Goal: Task Accomplishment & Management: Manage account settings

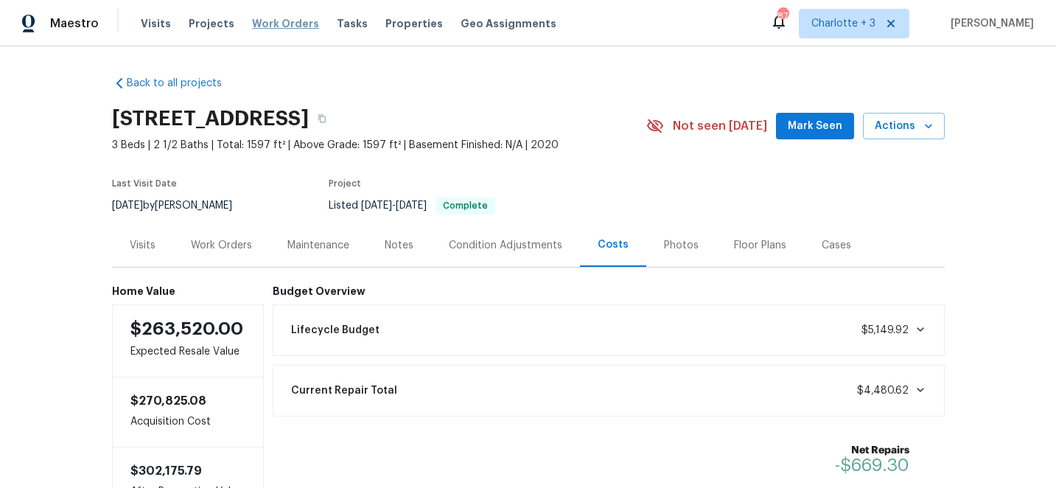
click at [290, 23] on span "Work Orders" at bounding box center [285, 23] width 67 height 15
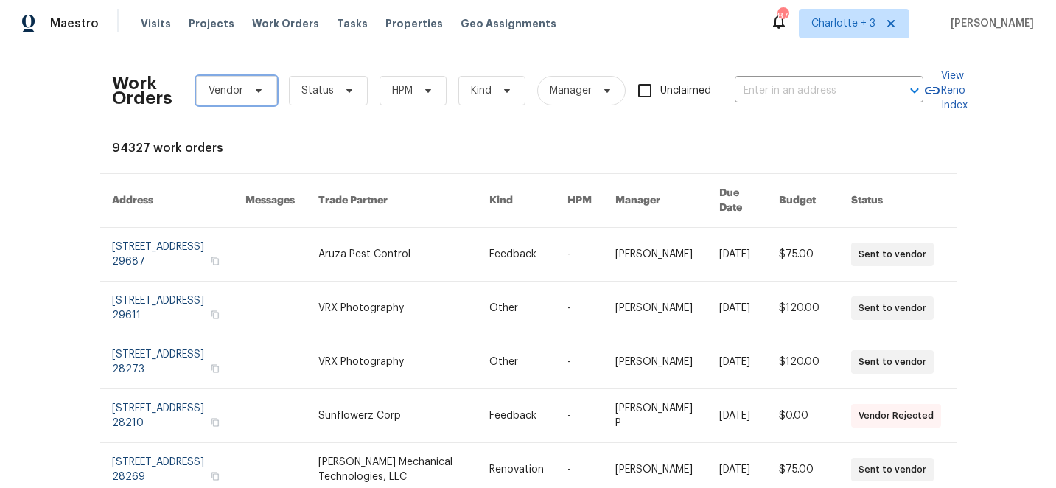
click at [253, 87] on icon at bounding box center [259, 91] width 12 height 12
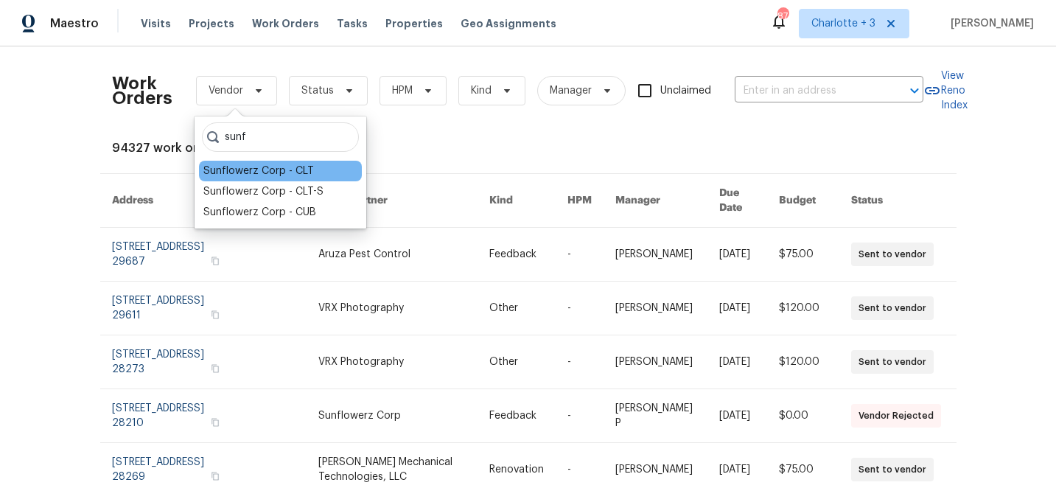
type input "sunf"
click at [233, 170] on div "Sunflowerz Corp - CLT" at bounding box center [258, 171] width 111 height 15
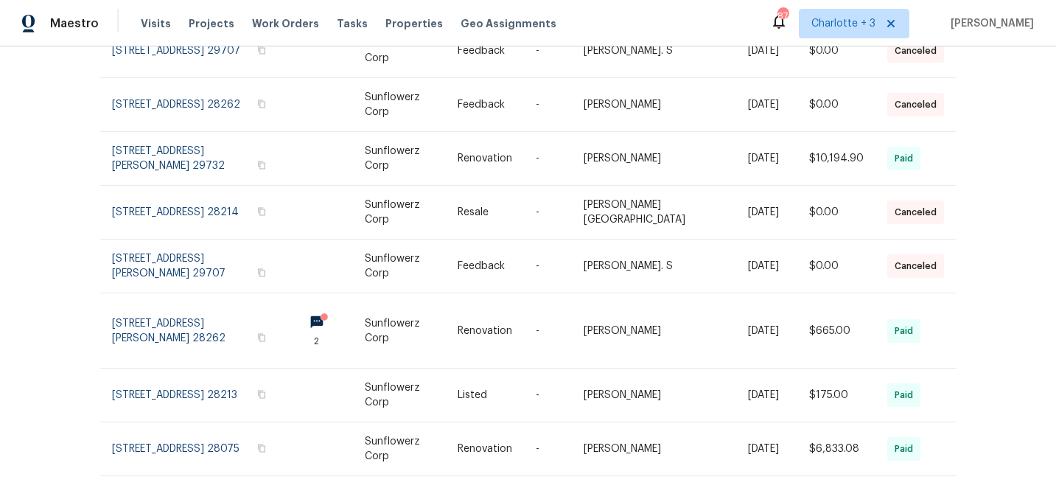
scroll to position [334, 0]
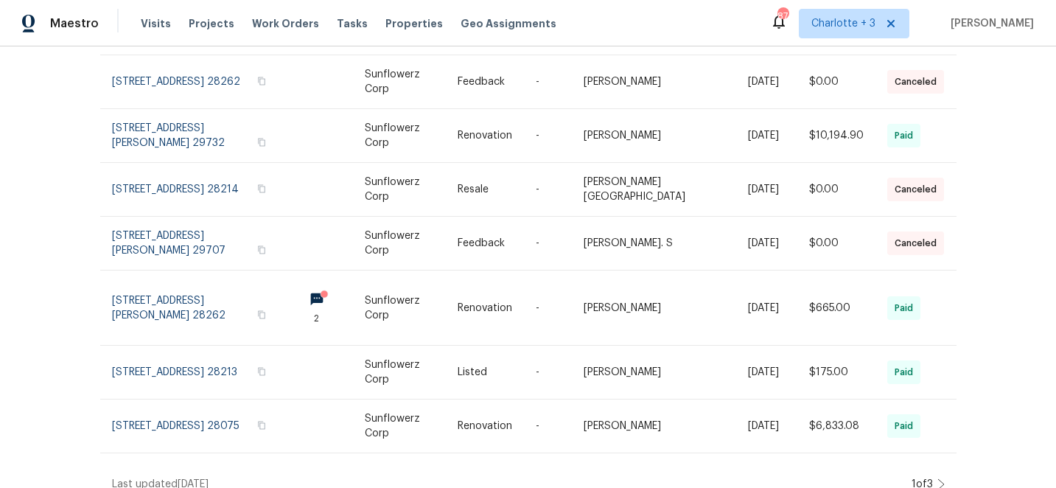
click at [939, 478] on icon at bounding box center [940, 484] width 7 height 12
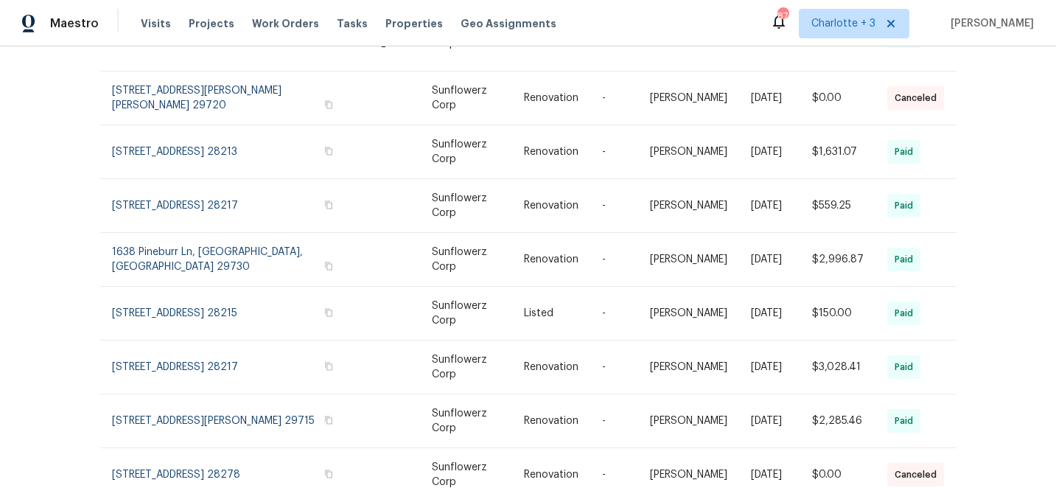
scroll to position [329, 0]
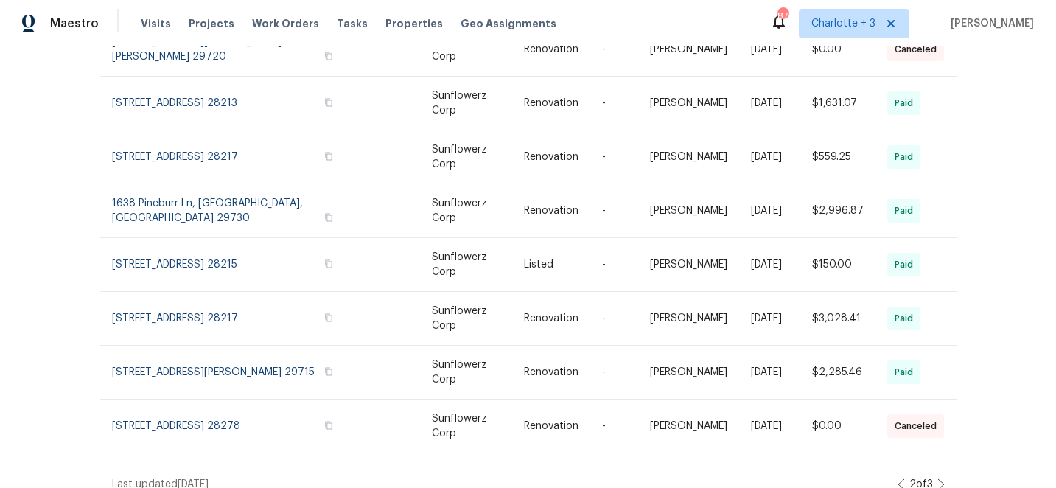
click at [938, 478] on icon at bounding box center [940, 484] width 7 height 12
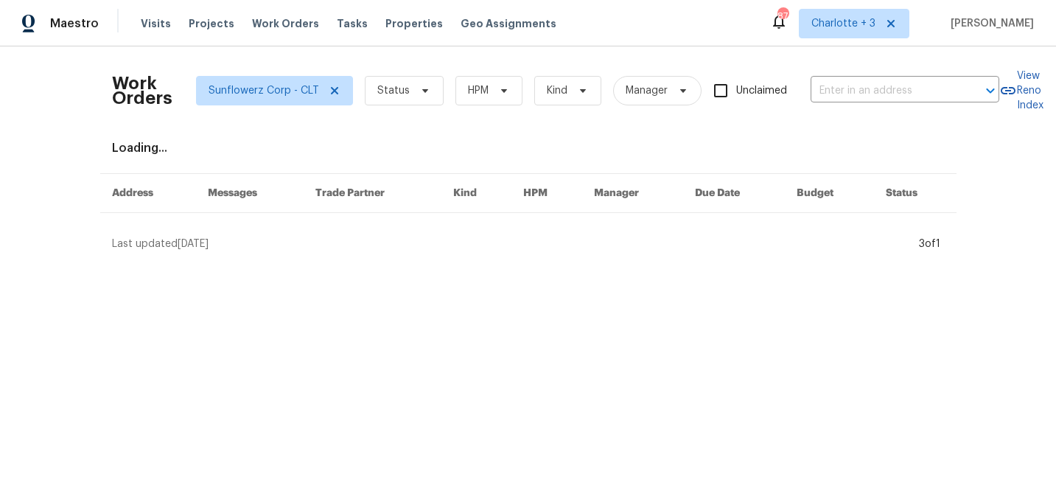
scroll to position [0, 0]
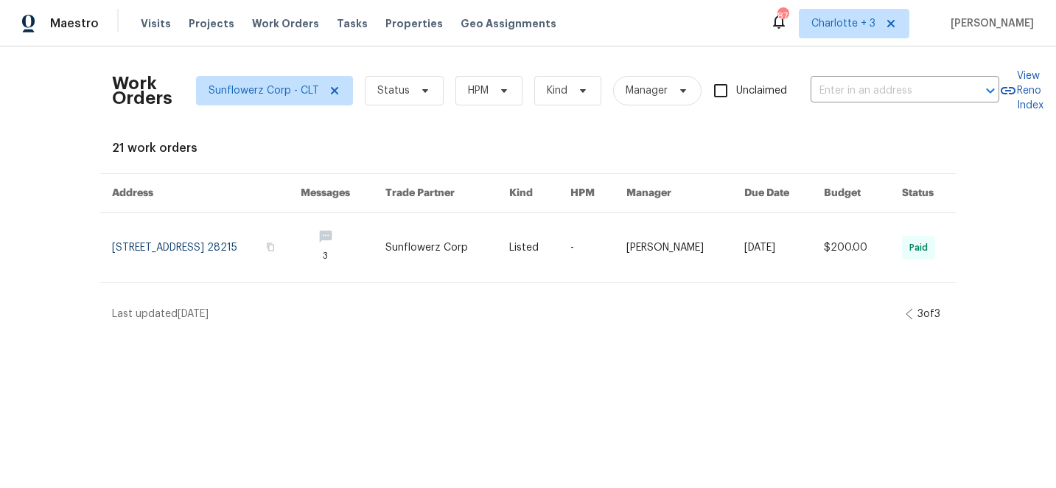
click at [905, 312] on icon at bounding box center [908, 314] width 7 height 12
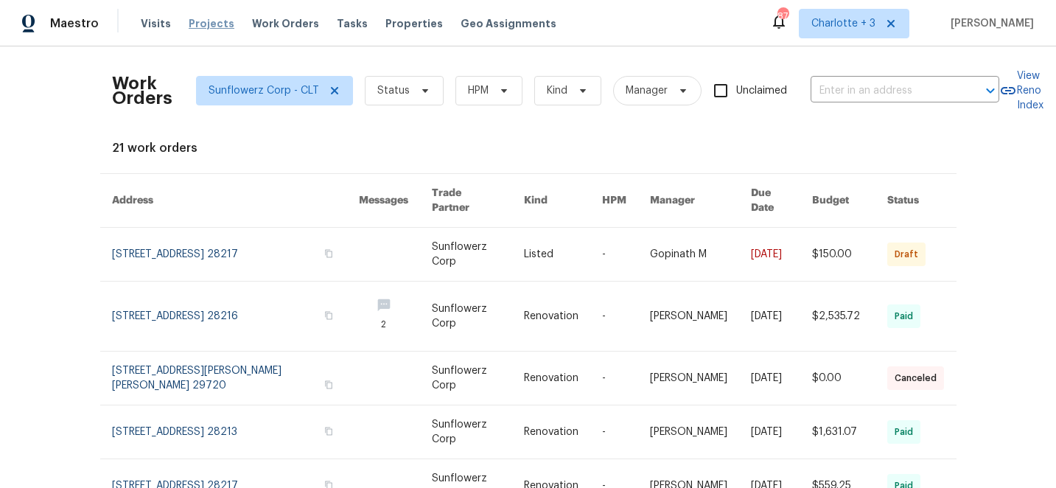
click at [205, 24] on span "Projects" at bounding box center [212, 23] width 46 height 15
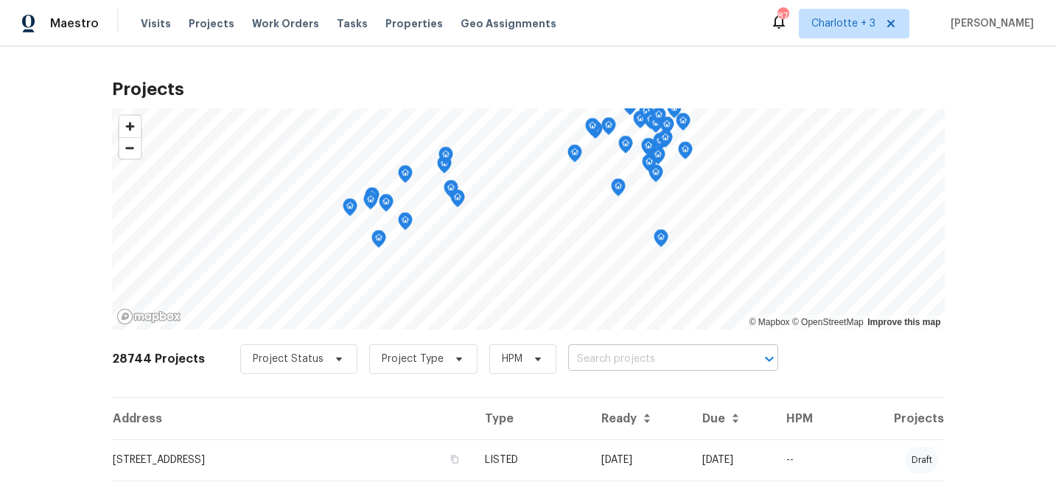
click at [592, 360] on input "text" at bounding box center [652, 359] width 169 height 23
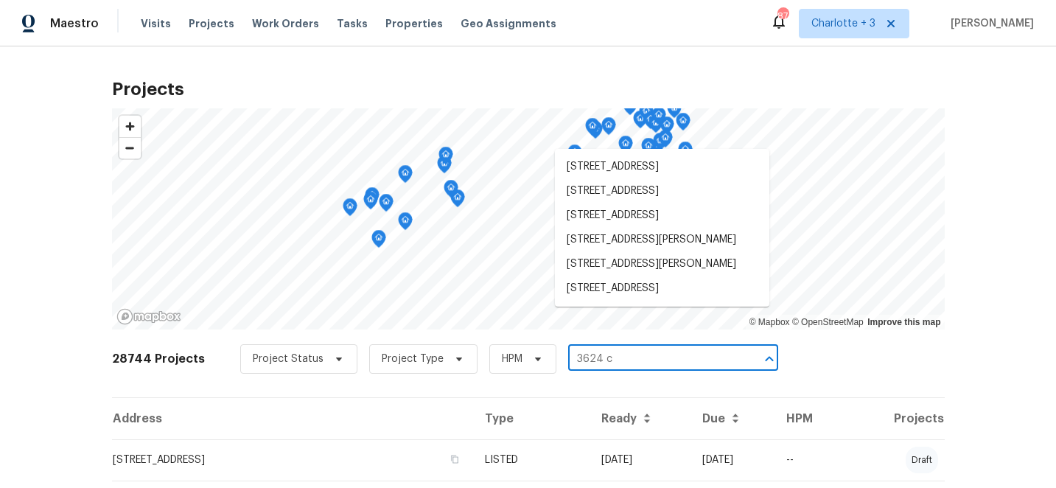
type input "3624 cr"
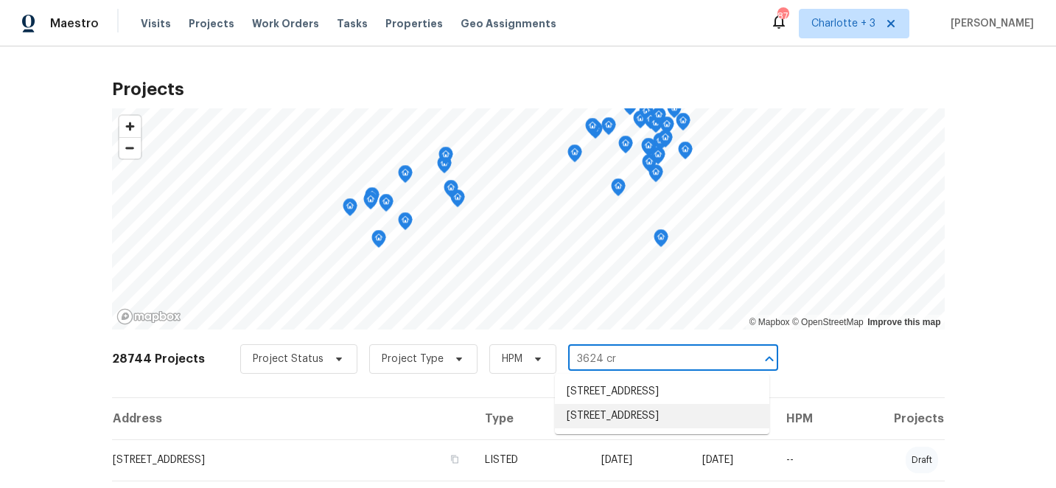
click at [601, 428] on li "[STREET_ADDRESS]" at bounding box center [662, 416] width 214 height 24
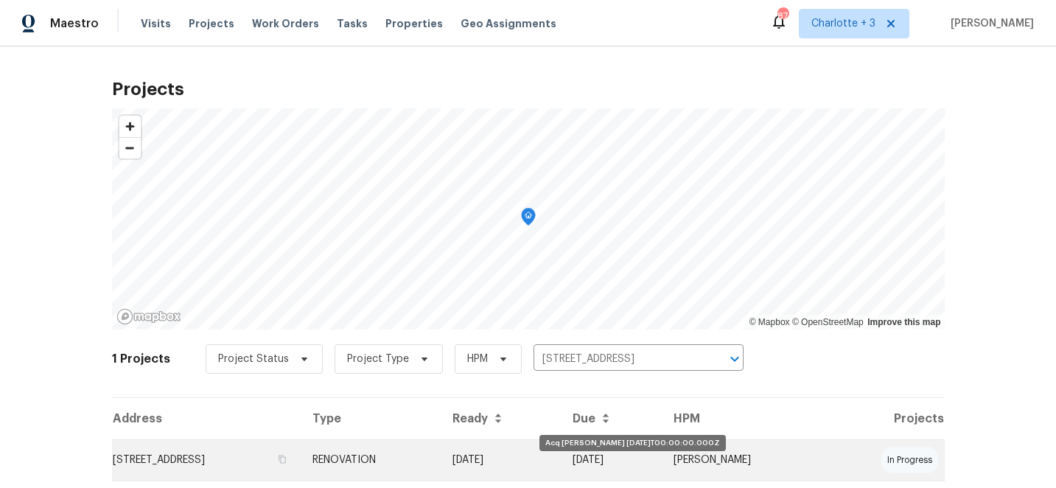
click at [561, 460] on td "[DATE]" at bounding box center [501, 459] width 121 height 41
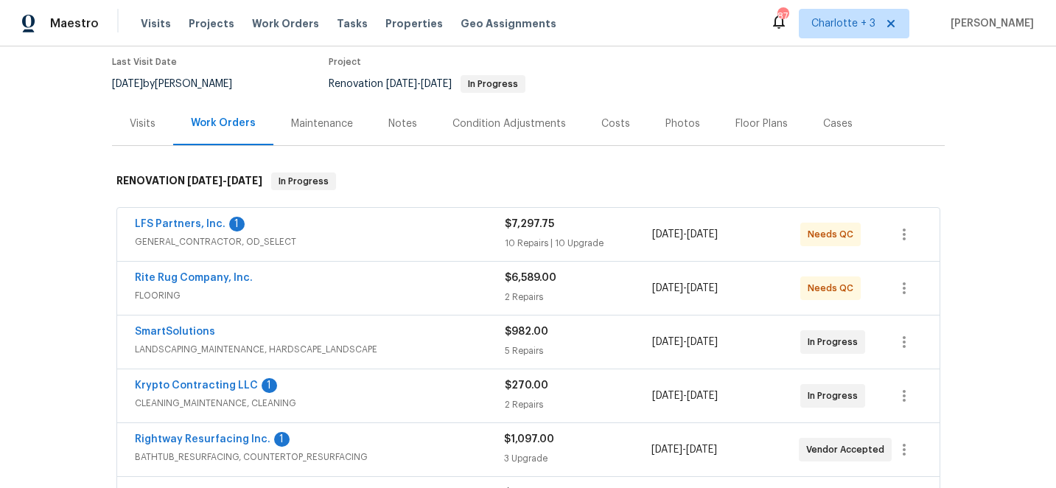
scroll to position [162, 0]
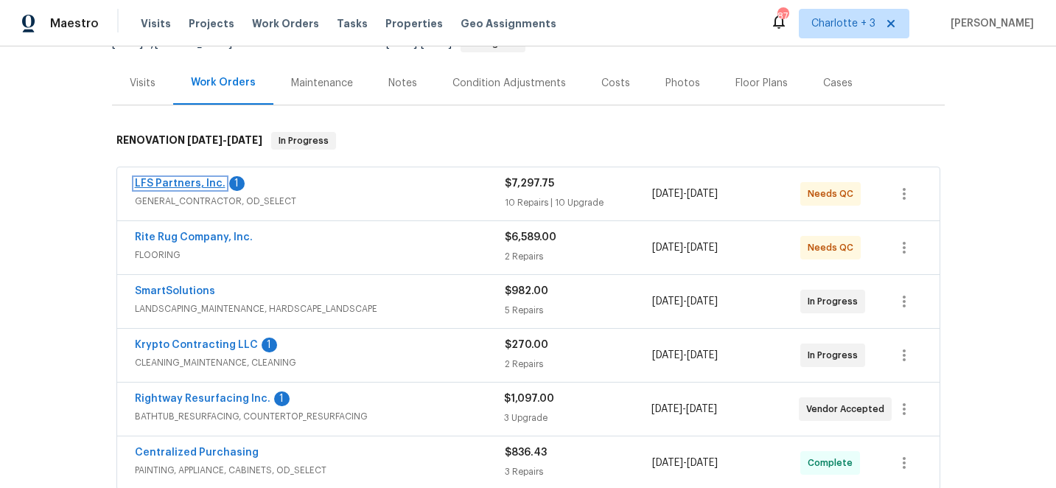
click at [158, 180] on link "LFS Partners, Inc." at bounding box center [180, 183] width 91 height 10
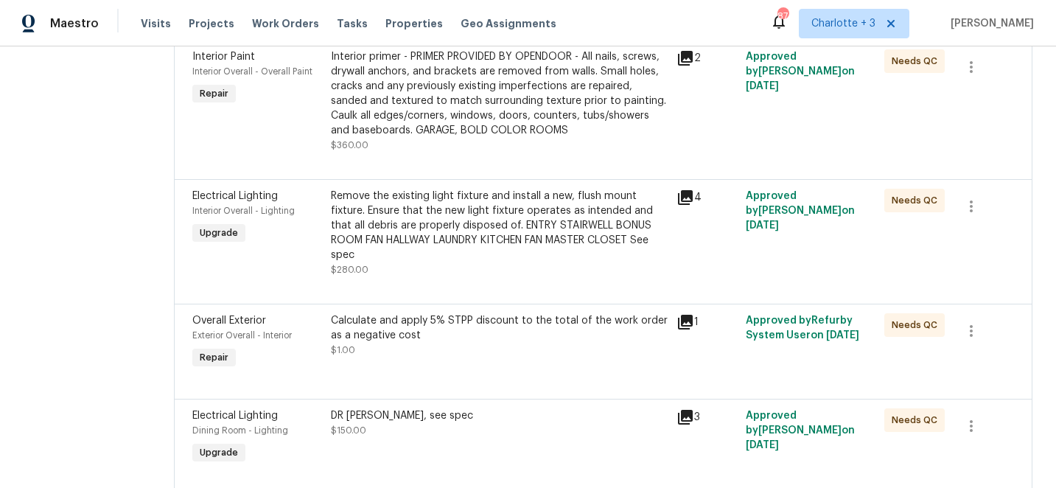
scroll to position [466, 0]
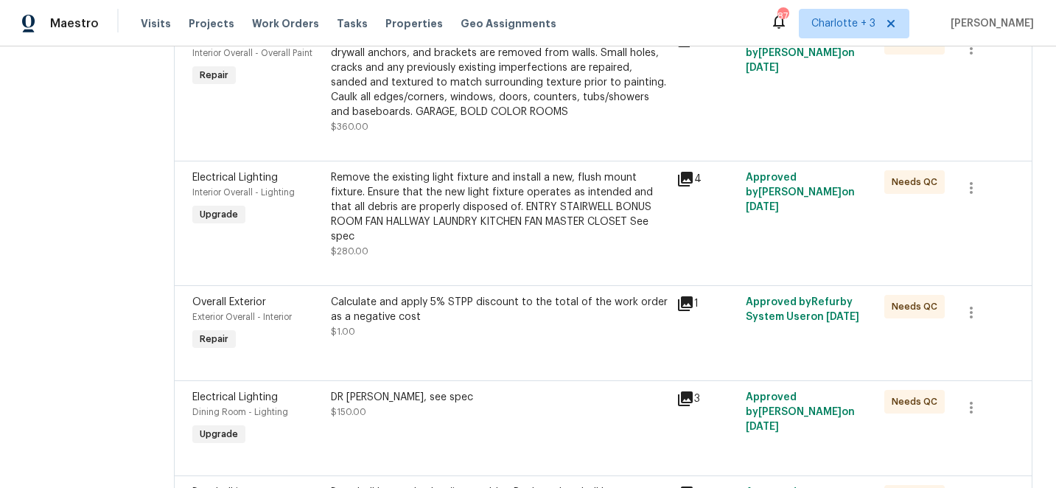
click at [510, 295] on div "Calculate and apply 5% STPP discount to the total of the work order as a negati…" at bounding box center [499, 309] width 337 height 29
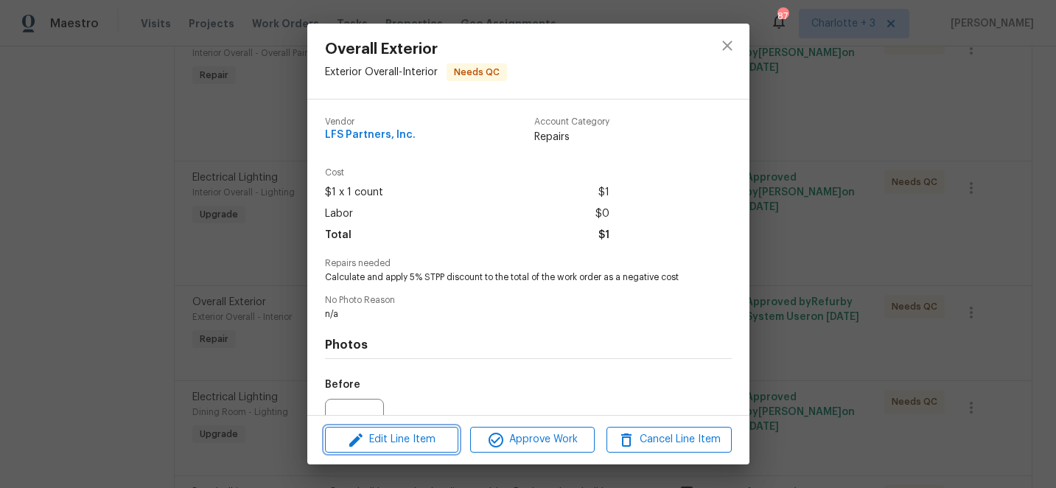
click at [423, 444] on span "Edit Line Item" at bounding box center [391, 439] width 125 height 18
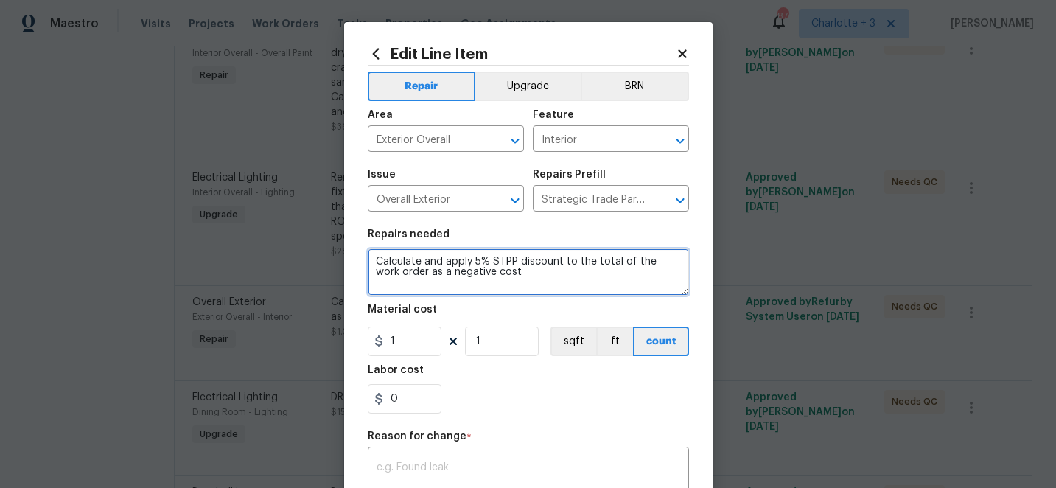
click at [507, 277] on textarea "Calculate and apply 5% STPP discount to the total of the work order as a negati…" at bounding box center [528, 271] width 321 height 47
type textarea "Calculate and apply 5% STPP discount to the total of the work order as a negati…"
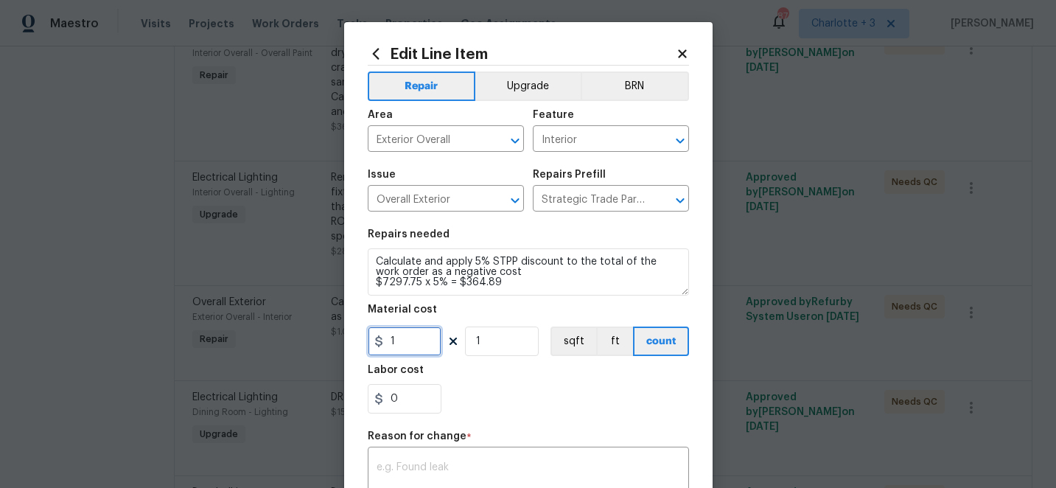
click at [414, 340] on input "1" at bounding box center [405, 340] width 74 height 29
click at [390, 343] on input "364.89" at bounding box center [405, 340] width 74 height 29
type input "-364.89"
click at [446, 464] on textarea at bounding box center [528, 477] width 304 height 31
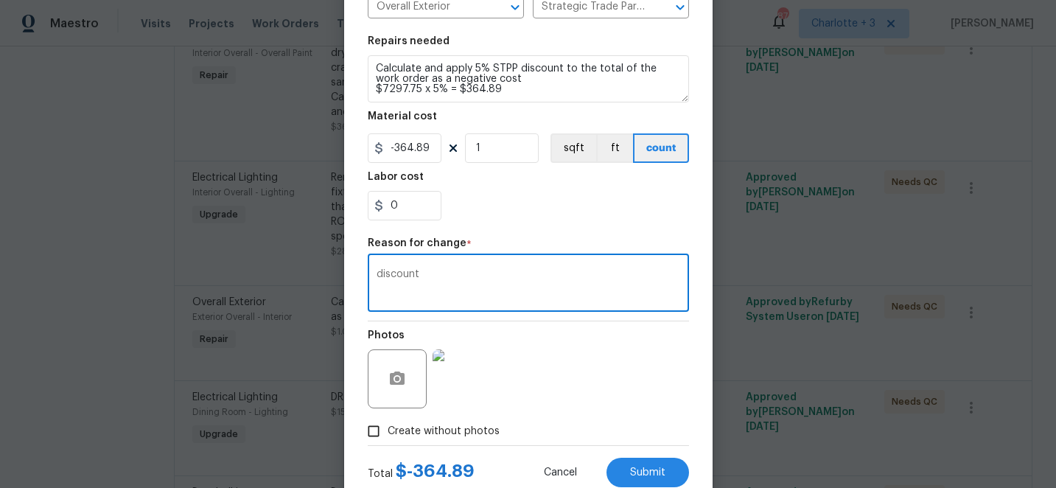
scroll to position [239, 0]
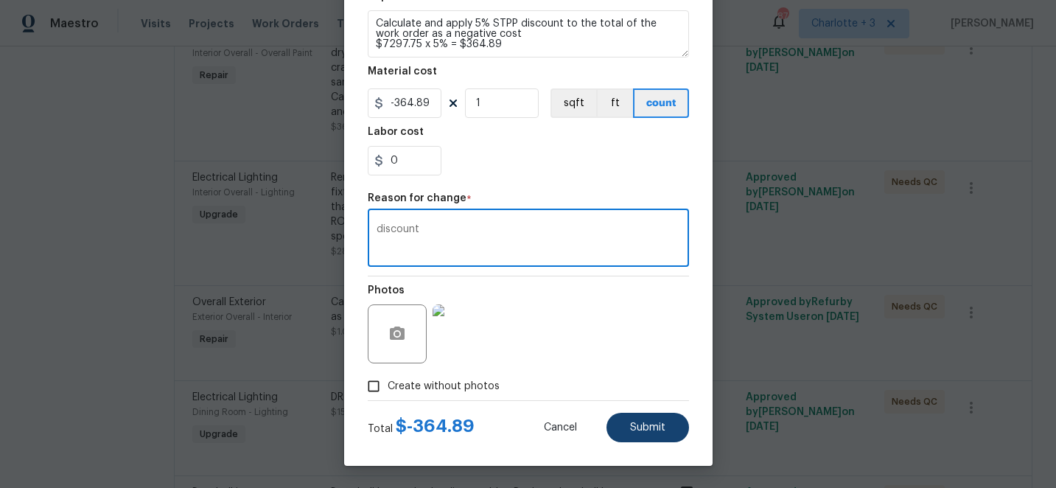
type textarea "discount"
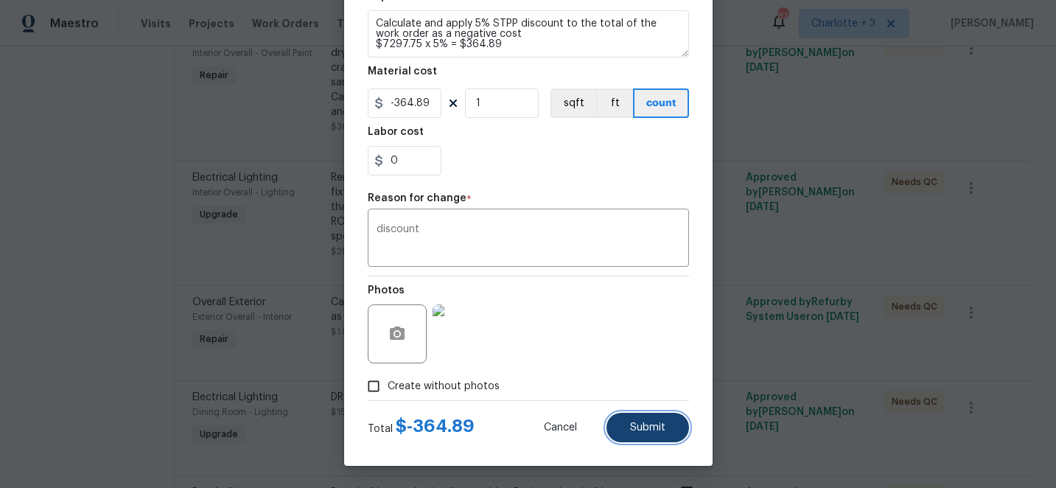
click at [665, 421] on button "Submit" at bounding box center [647, 427] width 83 height 29
type textarea "Calculate and apply 5% STPP discount to the total of the work order as a negati…"
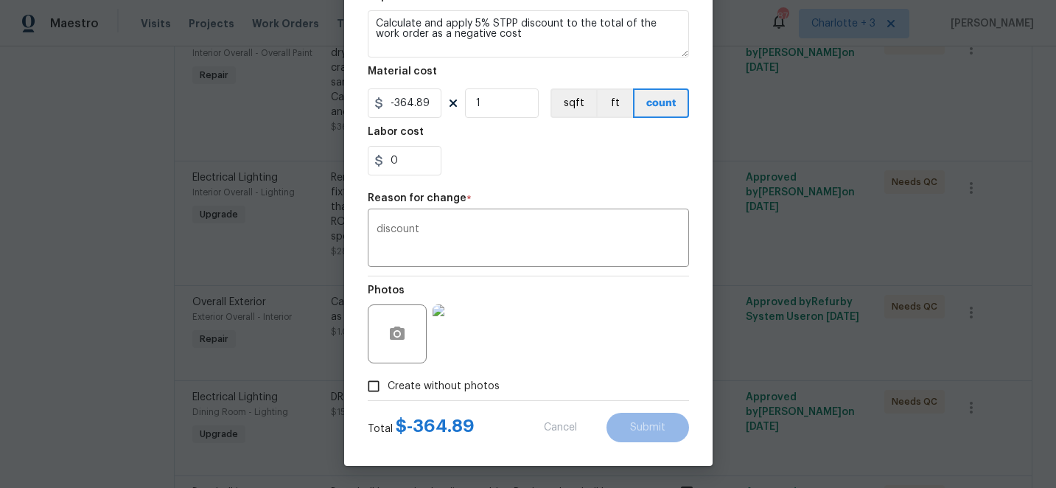
type input "1"
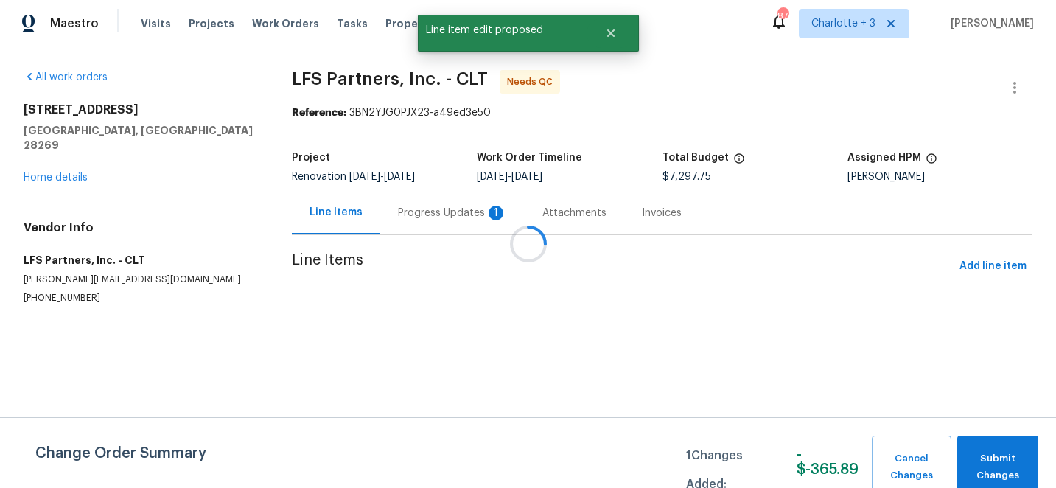
scroll to position [0, 0]
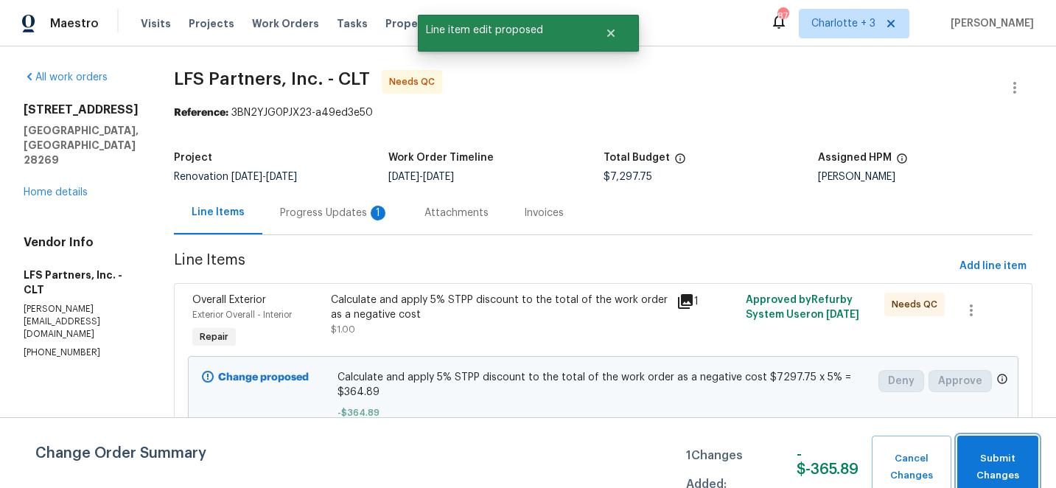
click at [1000, 458] on span "Submit Changes" at bounding box center [997, 467] width 66 height 34
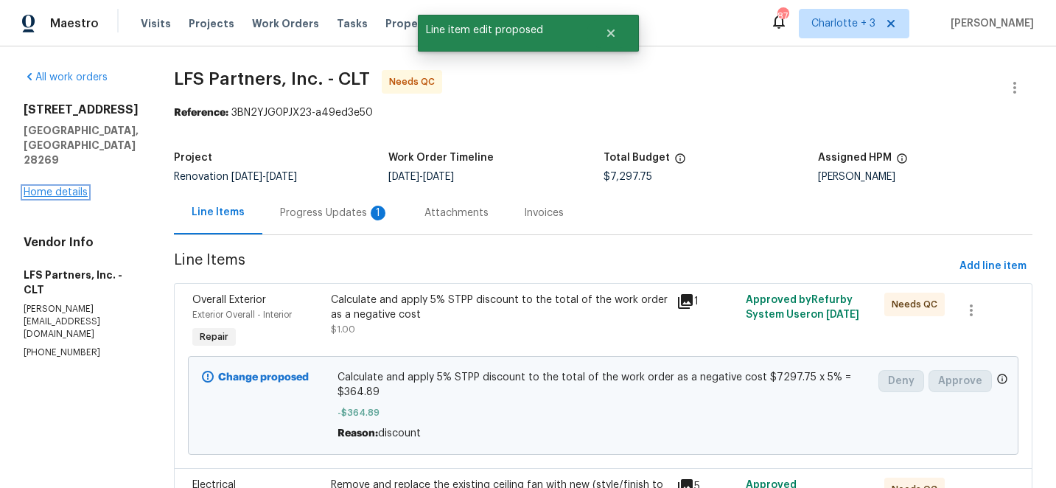
click at [57, 191] on link "Home details" at bounding box center [56, 192] width 64 height 10
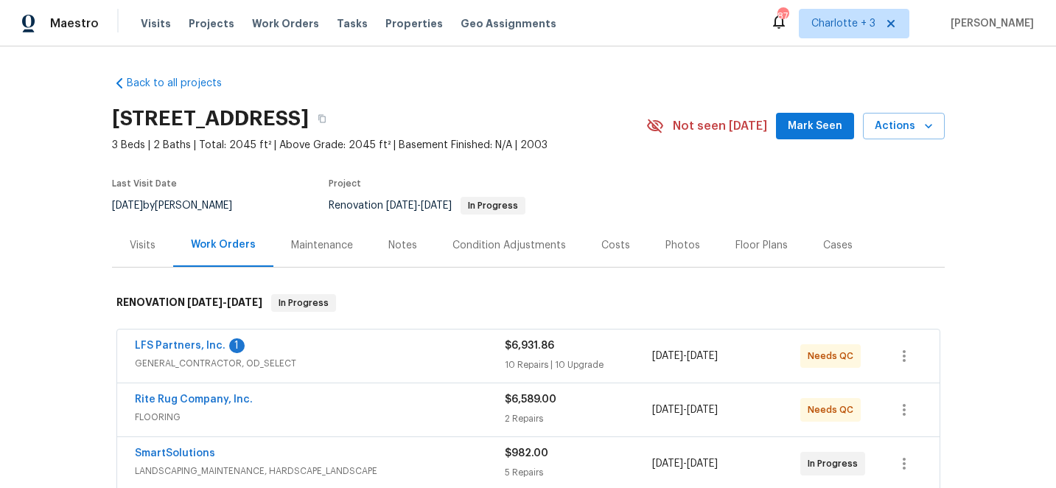
click at [606, 245] on div "Costs" at bounding box center [615, 245] width 29 height 15
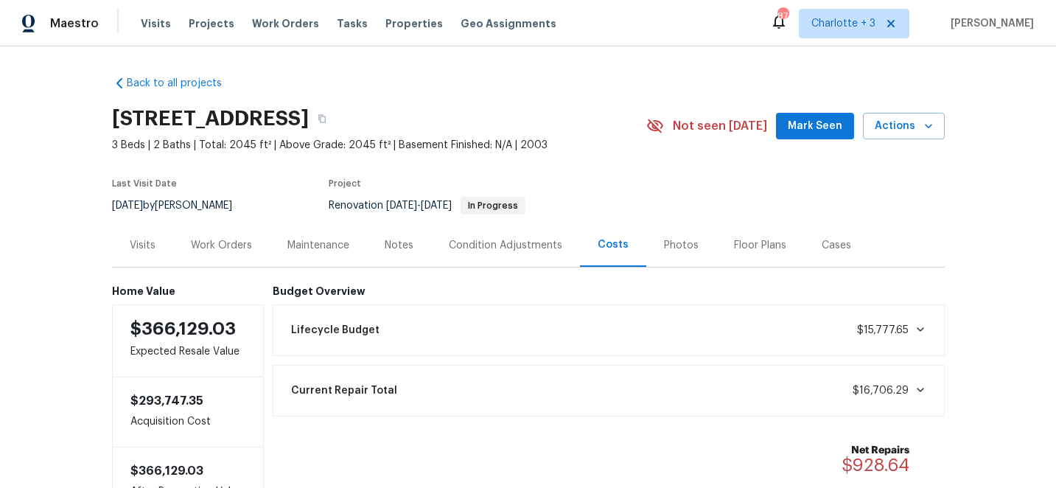
click at [225, 244] on div "Work Orders" at bounding box center [221, 245] width 61 height 15
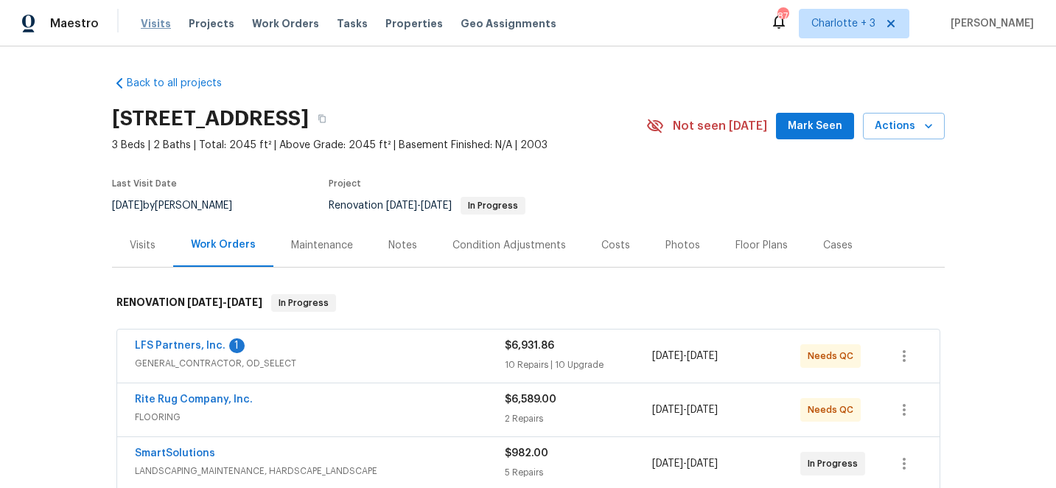
click at [151, 27] on span "Visits" at bounding box center [156, 23] width 30 height 15
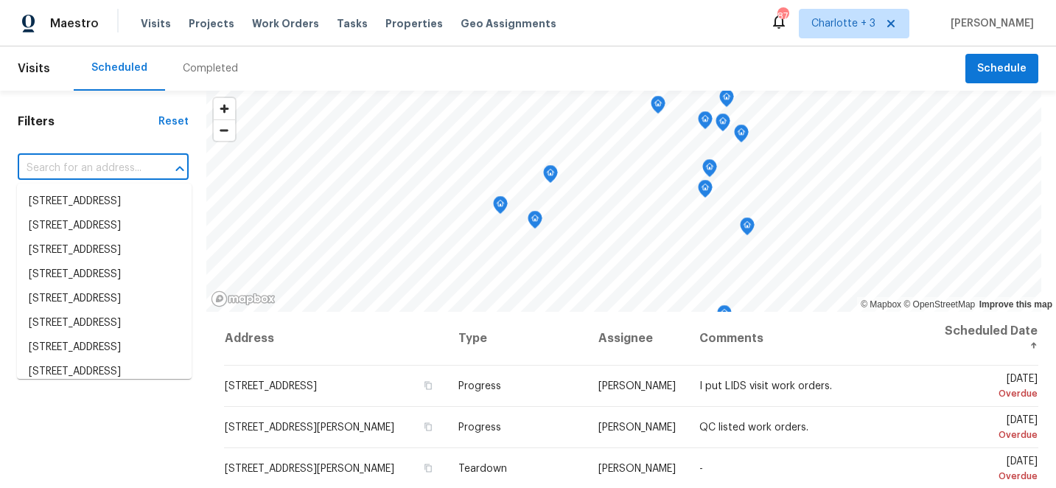
click at [75, 164] on input "text" at bounding box center [83, 168] width 130 height 23
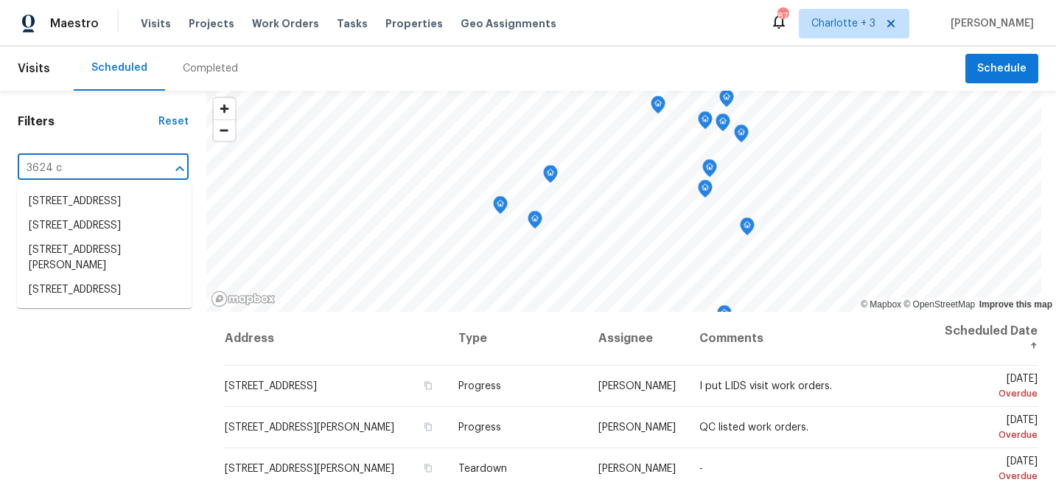
type input "3624 cr"
click at [80, 238] on li "[STREET_ADDRESS]" at bounding box center [104, 226] width 175 height 24
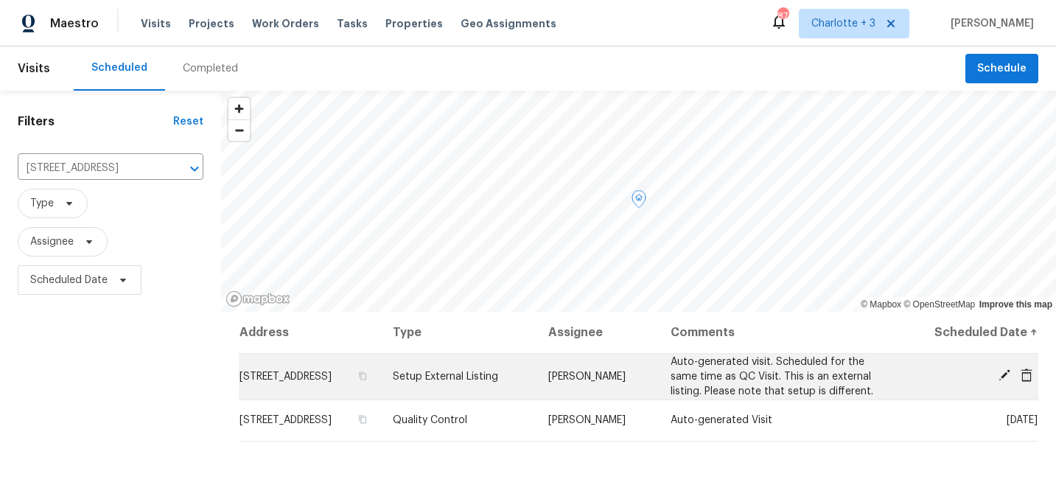
click at [1009, 371] on icon at bounding box center [1004, 375] width 12 height 12
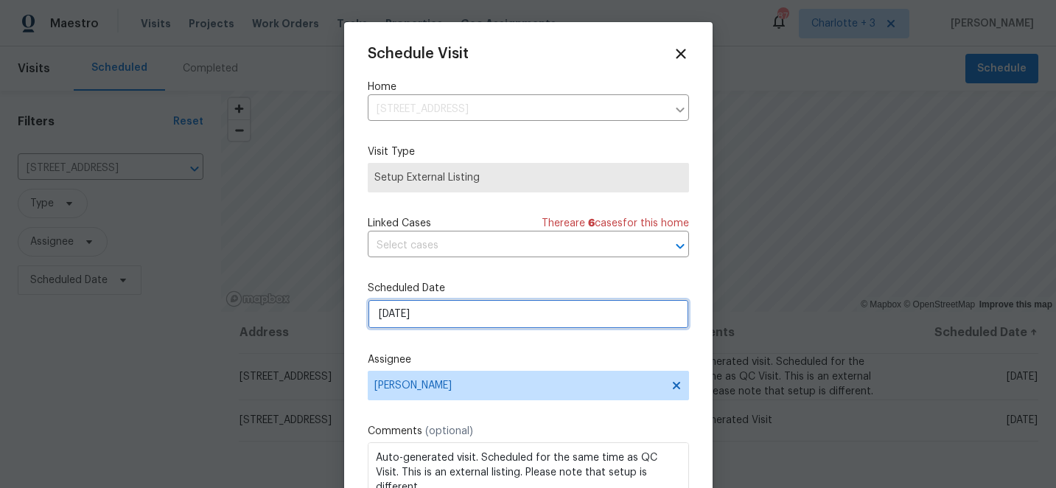
click at [521, 312] on input "[DATE]" at bounding box center [528, 313] width 321 height 29
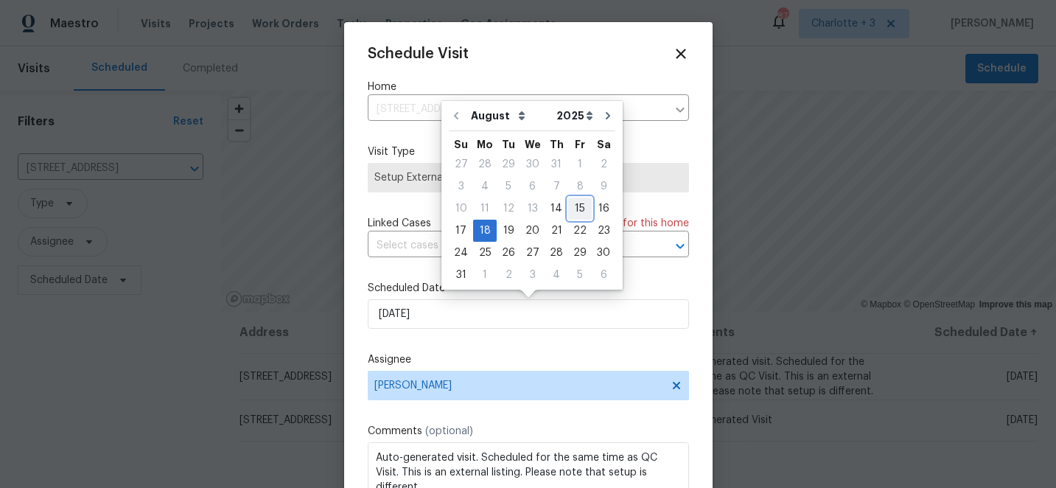
click at [571, 210] on div "15" at bounding box center [580, 208] width 24 height 21
type input "[DATE]"
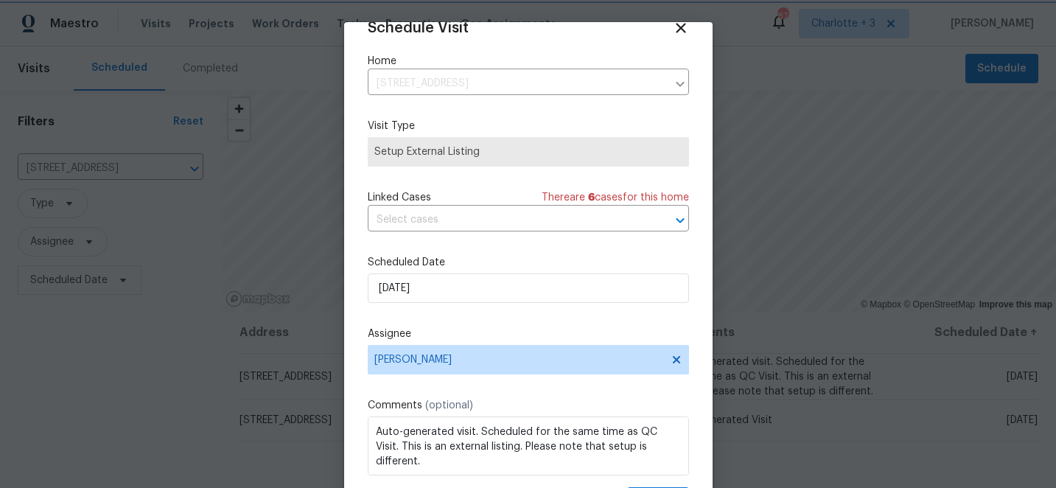
scroll to position [72, 0]
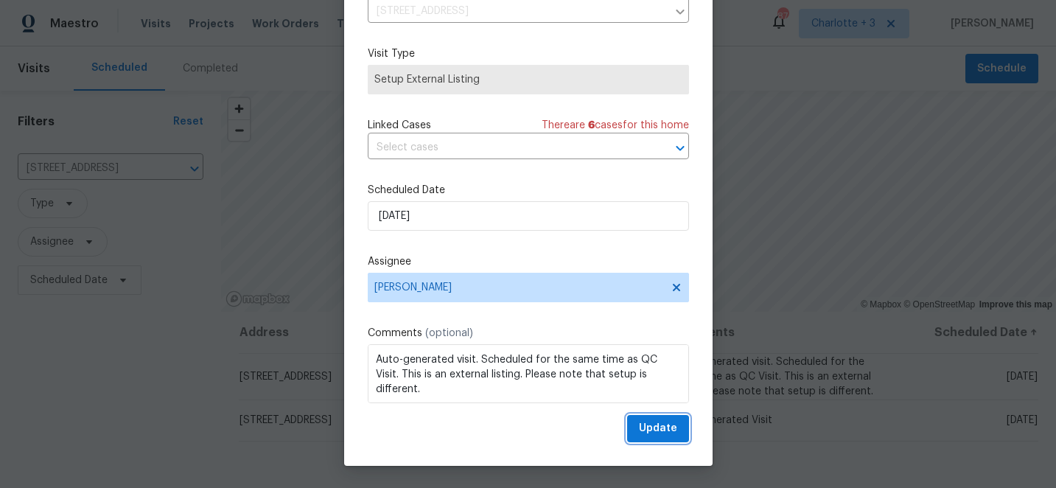
click at [653, 424] on span "Update" at bounding box center [658, 428] width 38 height 18
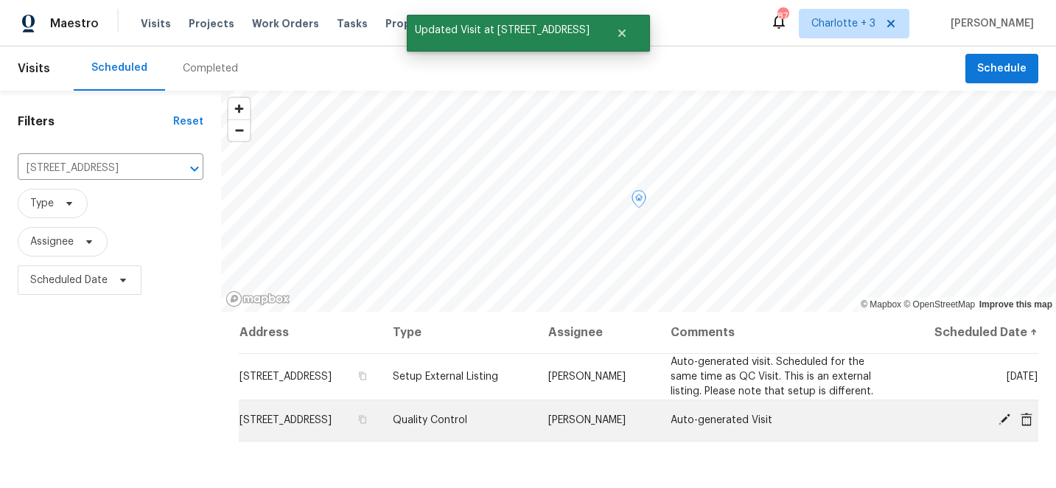
click at [1003, 415] on icon at bounding box center [1003, 419] width 13 height 13
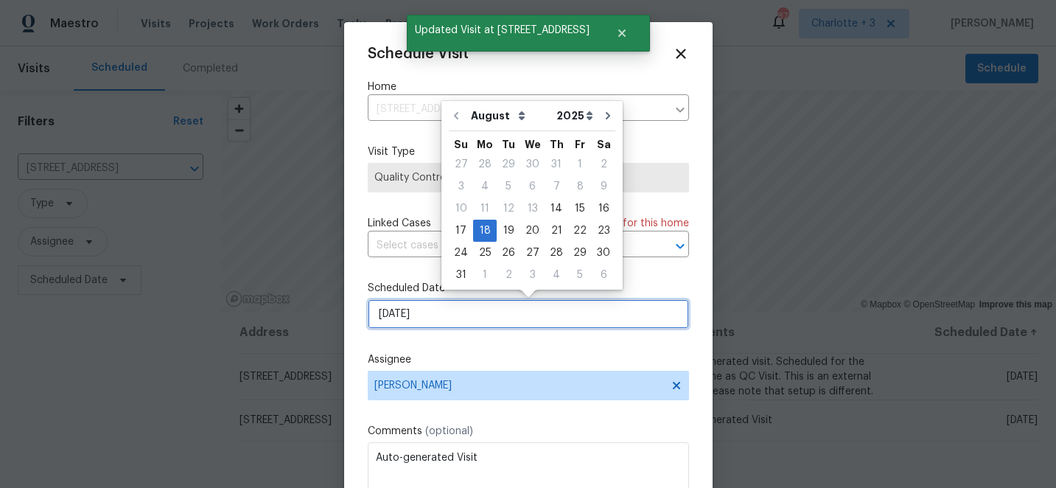
click at [449, 315] on input "[DATE]" at bounding box center [528, 313] width 321 height 29
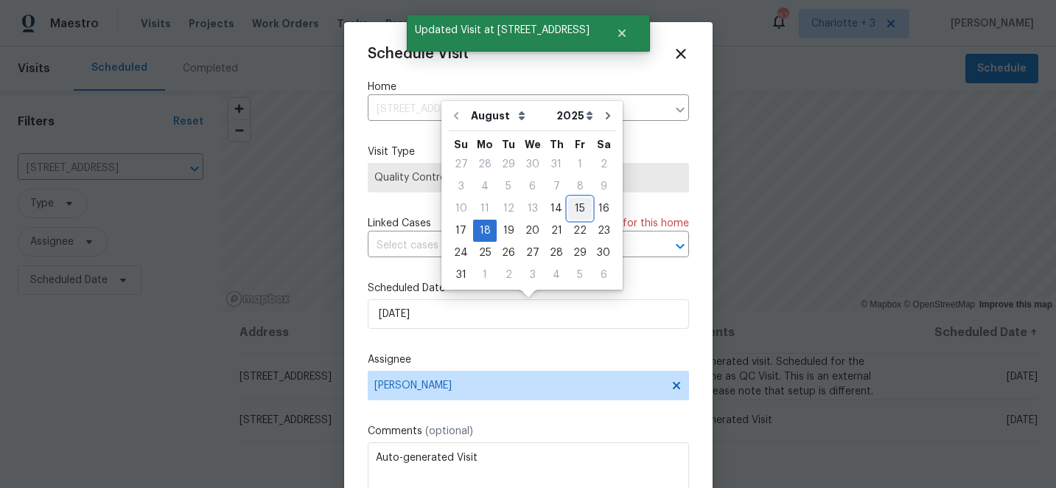
click at [574, 207] on div "15" at bounding box center [580, 208] width 24 height 21
type input "[DATE]"
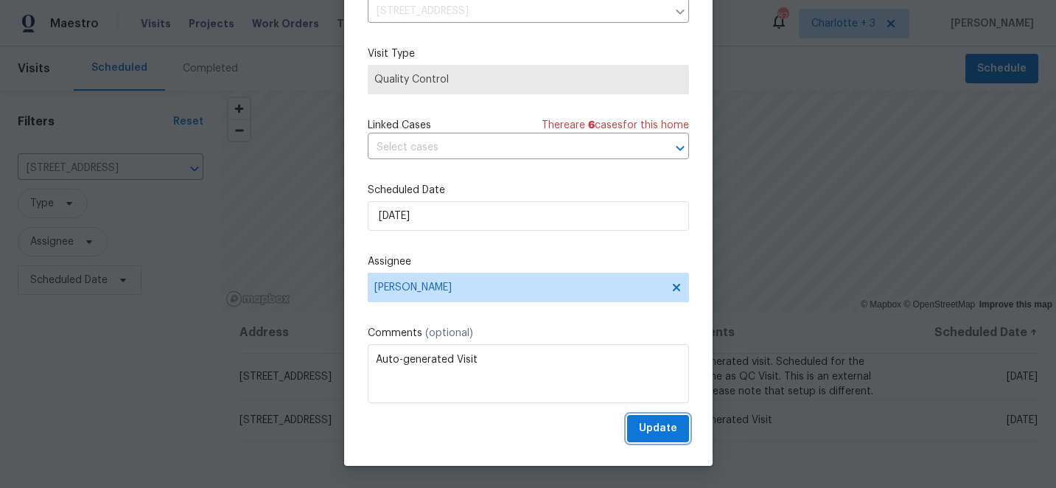
click at [652, 432] on span "Update" at bounding box center [658, 428] width 38 height 18
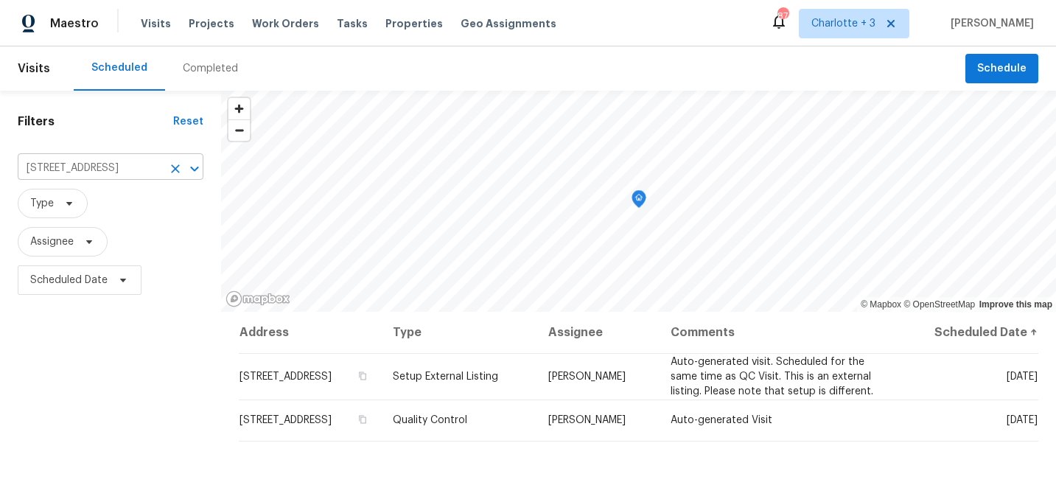
click at [182, 173] on button "Clear" at bounding box center [175, 168] width 21 height 21
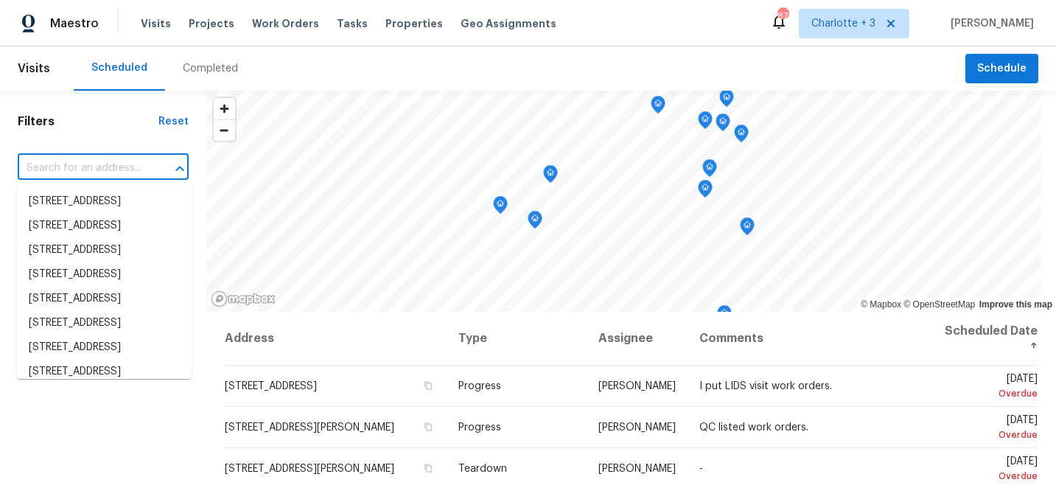
click at [102, 165] on input "text" at bounding box center [83, 168] width 130 height 23
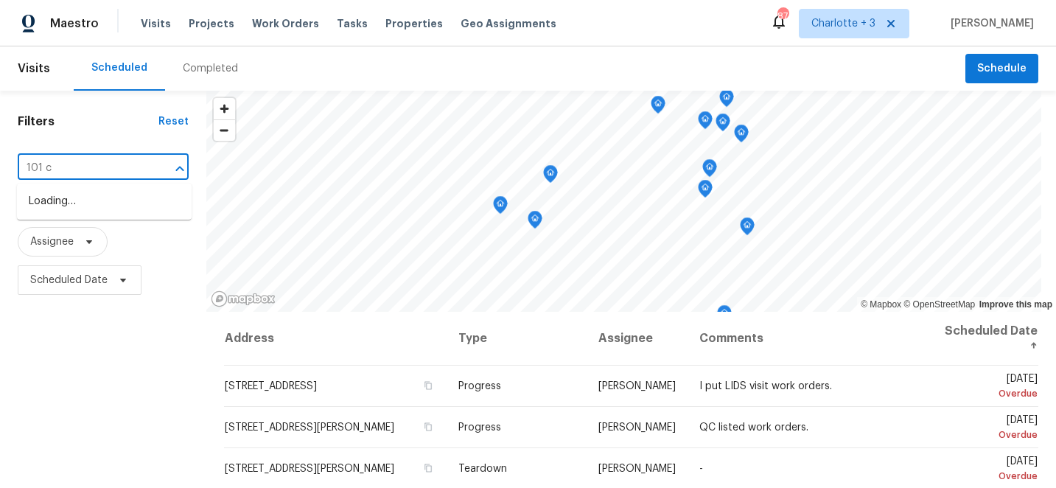
type input "101 ch"
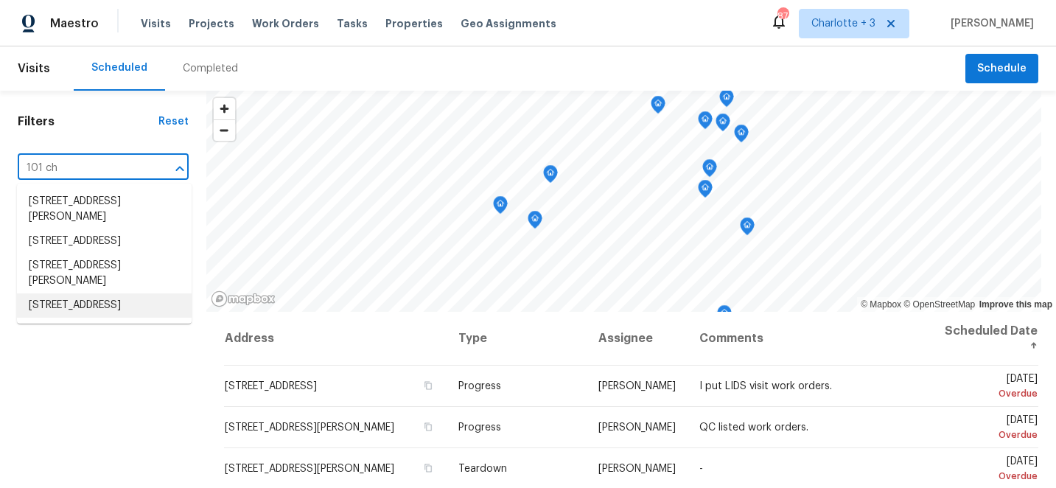
click at [99, 318] on li "[STREET_ADDRESS]" at bounding box center [104, 305] width 175 height 24
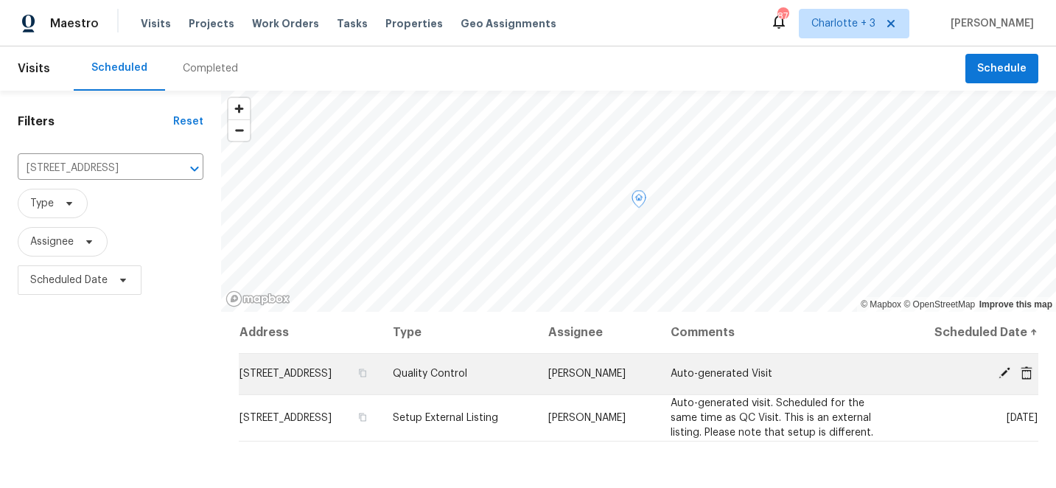
click at [1006, 373] on icon at bounding box center [1003, 372] width 13 height 13
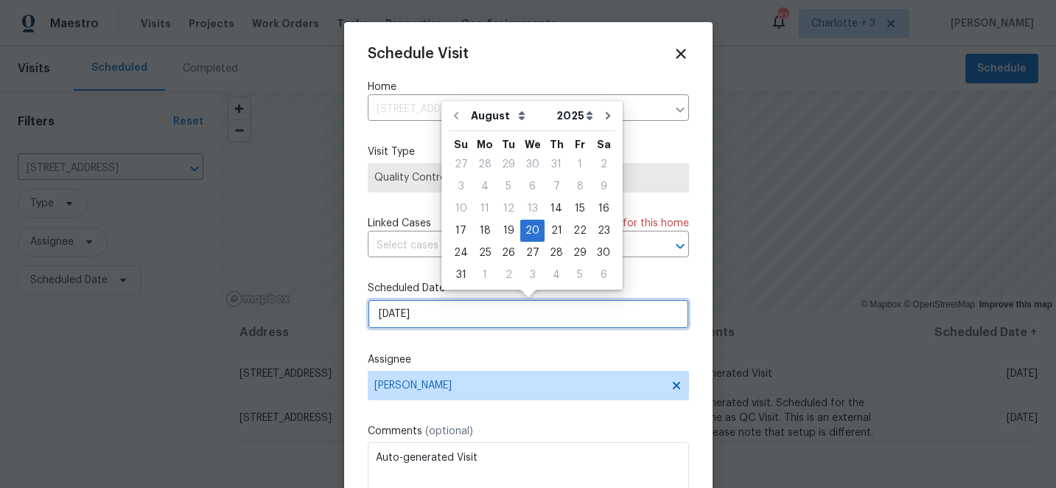
click at [471, 315] on input "[DATE]" at bounding box center [528, 313] width 321 height 29
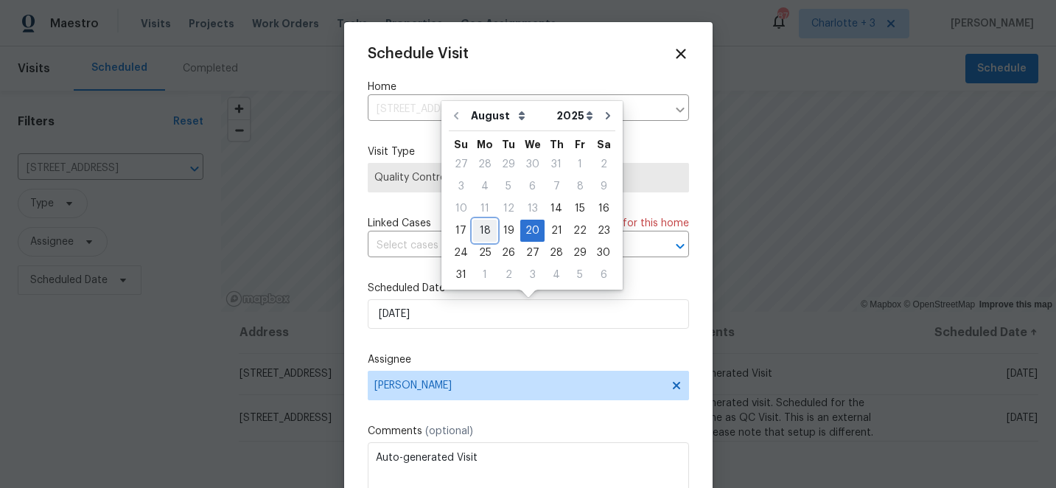
click at [483, 231] on div "18" at bounding box center [485, 230] width 24 height 21
type input "[DATE]"
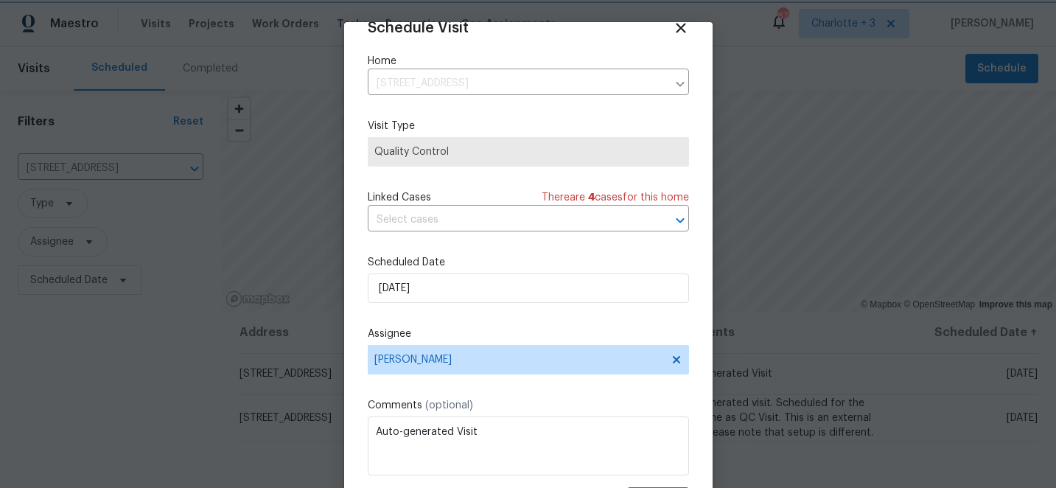
scroll to position [72, 0]
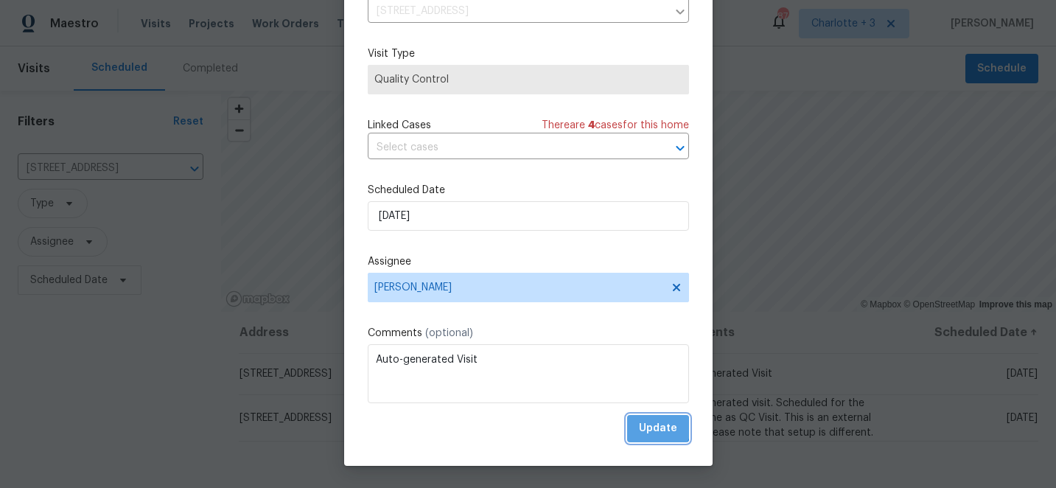
click at [648, 421] on span "Update" at bounding box center [658, 428] width 38 height 18
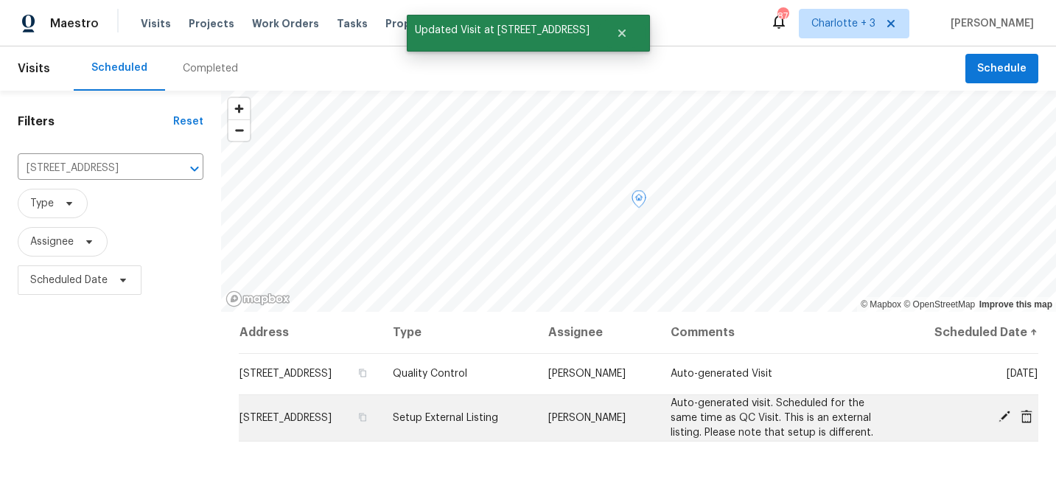
click at [1008, 413] on icon at bounding box center [1004, 416] width 12 height 12
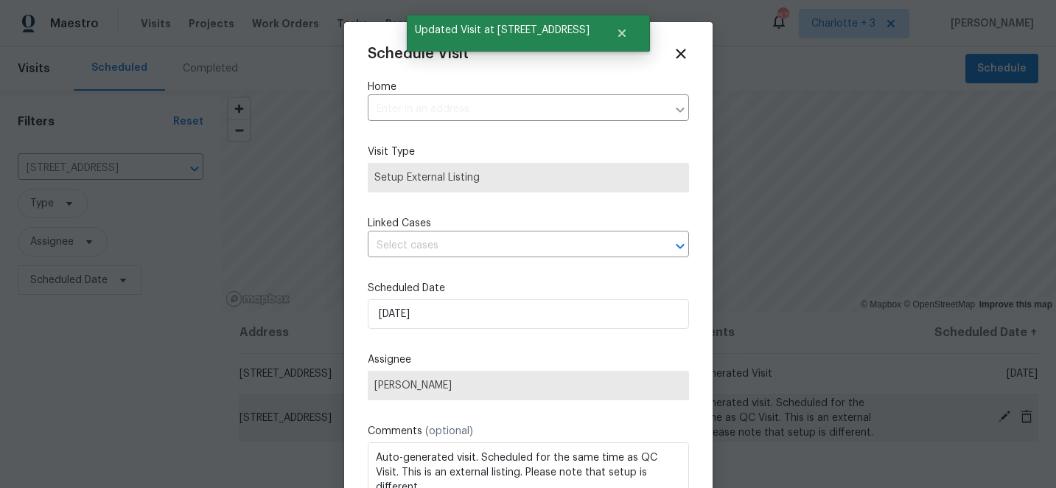
type input "[STREET_ADDRESS]"
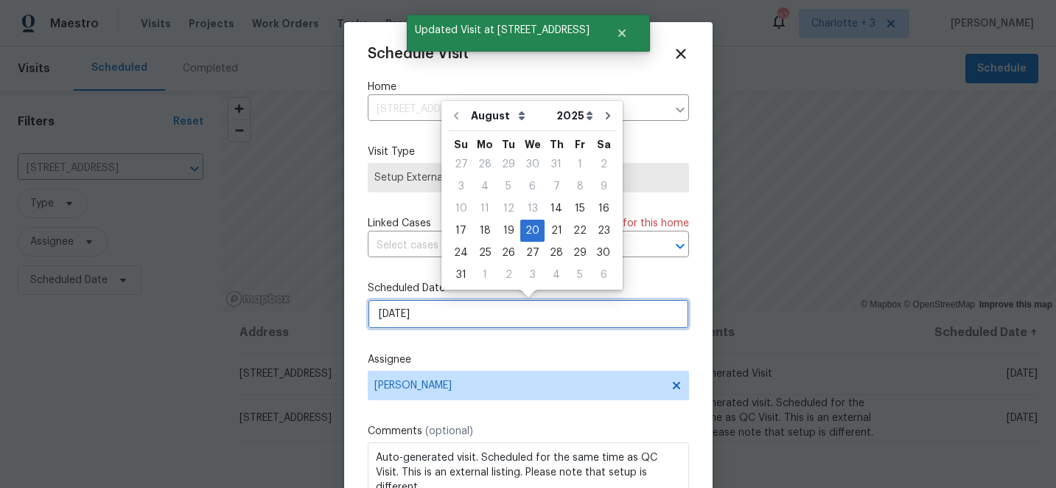
click at [452, 318] on input "[DATE]" at bounding box center [528, 313] width 321 height 29
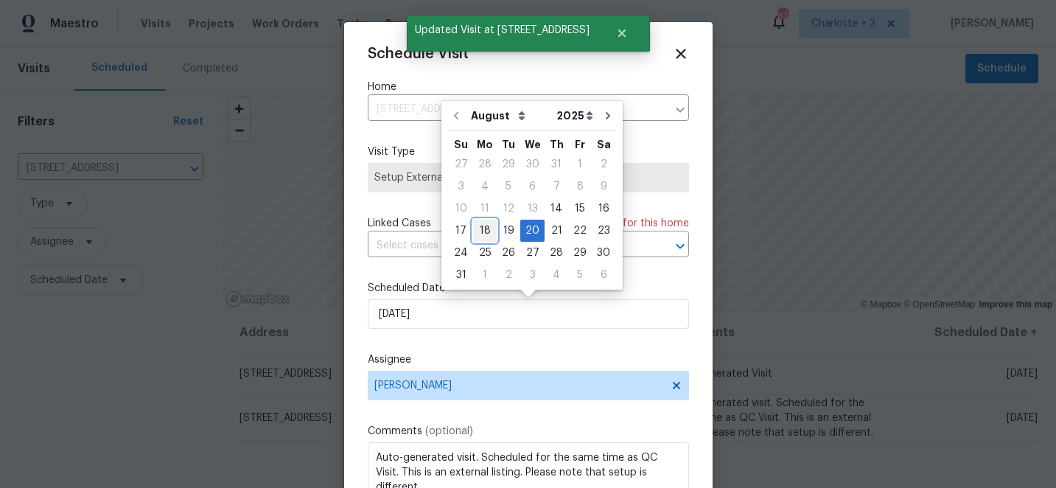
click at [486, 231] on div "18" at bounding box center [485, 230] width 24 height 21
type input "[DATE]"
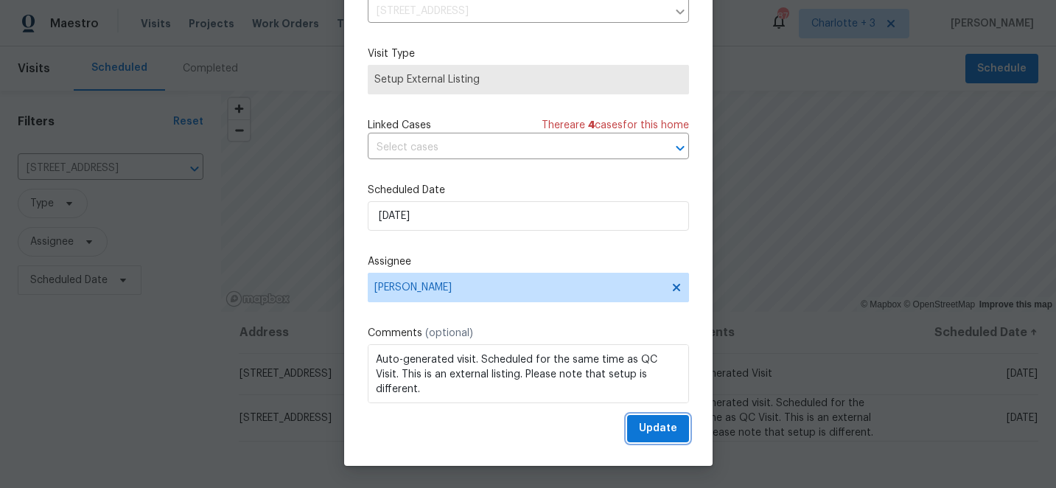
click at [648, 425] on span "Update" at bounding box center [658, 428] width 38 height 18
